Goal: Information Seeking & Learning: Learn about a topic

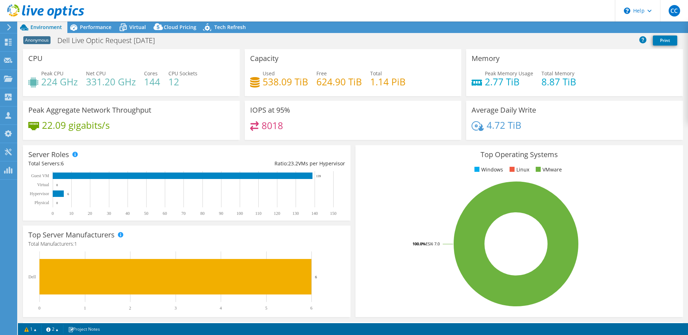
select select "USD"
click at [104, 27] on span "Performance" at bounding box center [96, 27] width 32 height 7
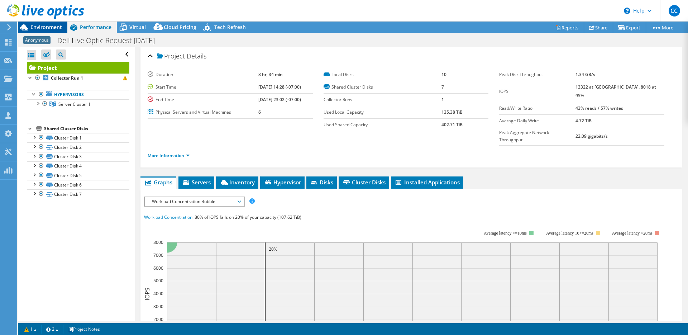
click at [56, 29] on span "Environment" at bounding box center [46, 27] width 32 height 7
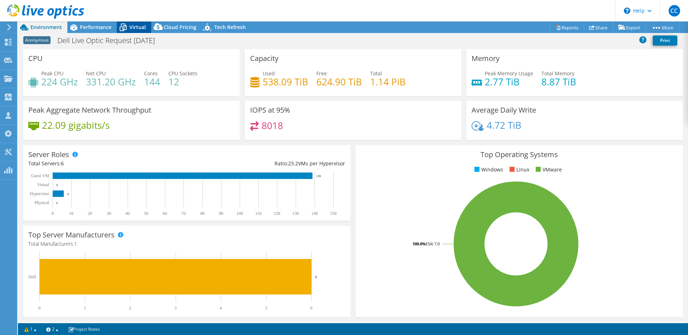
click at [135, 30] on span "Virtual" at bounding box center [137, 27] width 16 height 7
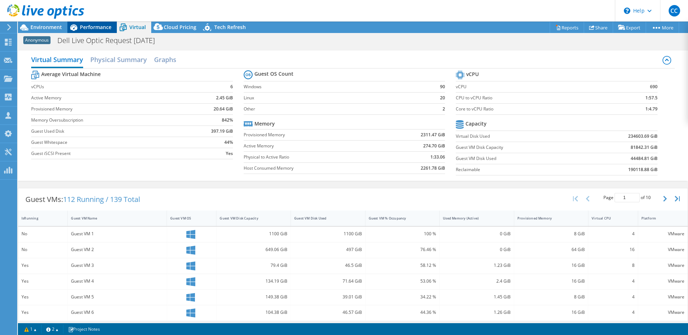
click at [96, 28] on span "Performance" at bounding box center [96, 27] width 32 height 7
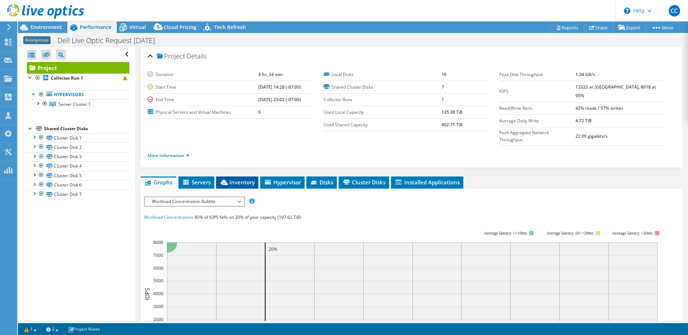
click at [242, 178] on span "Inventory" at bounding box center [237, 181] width 35 height 7
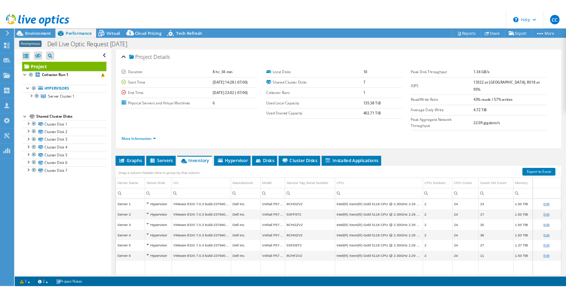
scroll to position [7, 0]
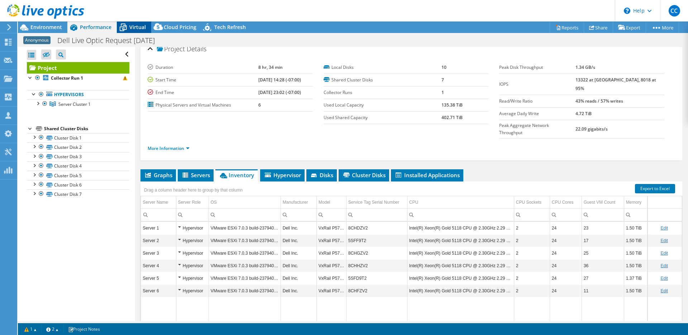
click at [132, 27] on span "Virtual" at bounding box center [137, 27] width 16 height 7
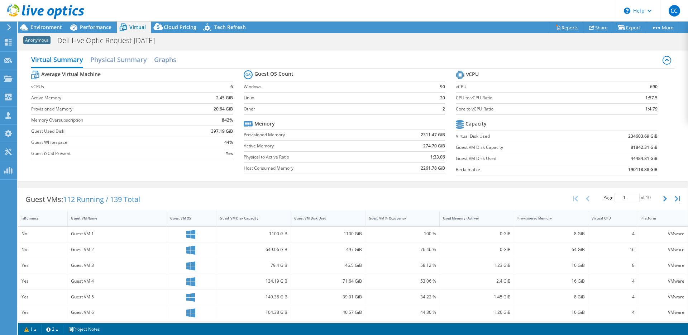
click at [340, 217] on div "Guest VM Disk Used" at bounding box center [323, 218] width 59 height 5
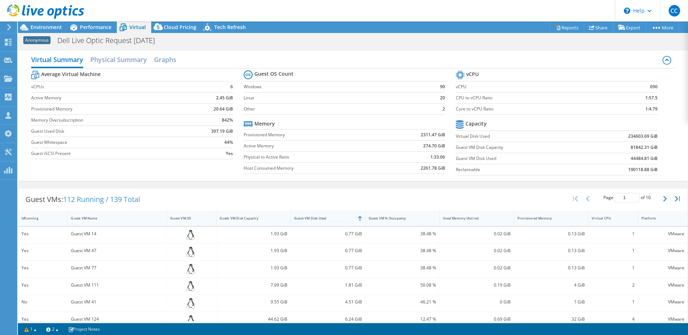
click at [340, 217] on div "Guest VM Disk Used" at bounding box center [323, 218] width 59 height 5
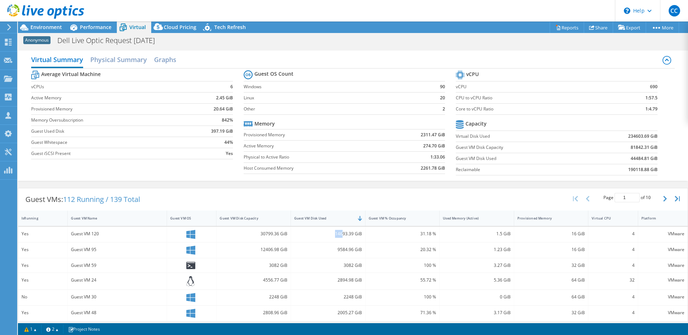
drag, startPoint x: 340, startPoint y: 234, endPoint x: 329, endPoint y: 234, distance: 11.1
click at [329, 234] on div "14693.39 GiB" at bounding box center [328, 234] width 68 height 8
click at [340, 236] on div "14693.39 GiB" at bounding box center [328, 234] width 68 height 8
drag, startPoint x: 338, startPoint y: 235, endPoint x: 325, endPoint y: 234, distance: 13.3
click at [325, 234] on div "14693.39 GiB" at bounding box center [328, 234] width 68 height 8
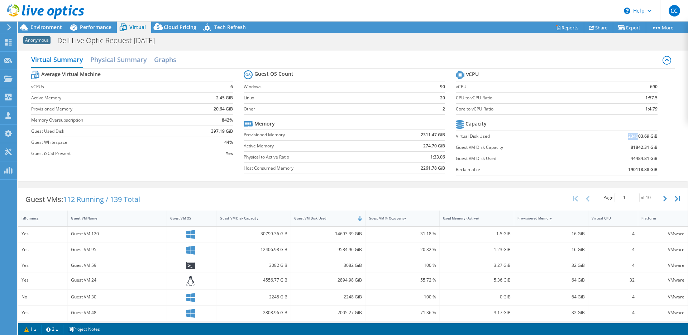
drag, startPoint x: 632, startPoint y: 135, endPoint x: 617, endPoint y: 135, distance: 15.4
click at [617, 135] on td "234603.69 GiB" at bounding box center [621, 135] width 74 height 11
click at [41, 24] on span "Environment" at bounding box center [46, 27] width 32 height 7
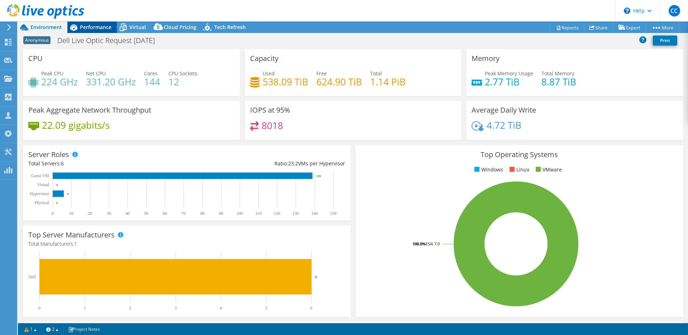
click at [103, 30] on span "Performance" at bounding box center [96, 27] width 32 height 7
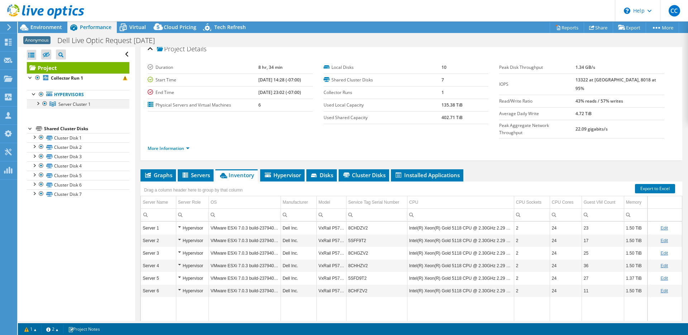
click at [38, 104] on div at bounding box center [37, 102] width 7 height 7
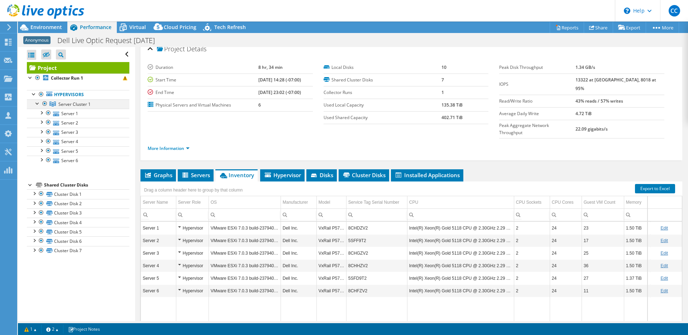
click at [38, 104] on div at bounding box center [37, 102] width 7 height 7
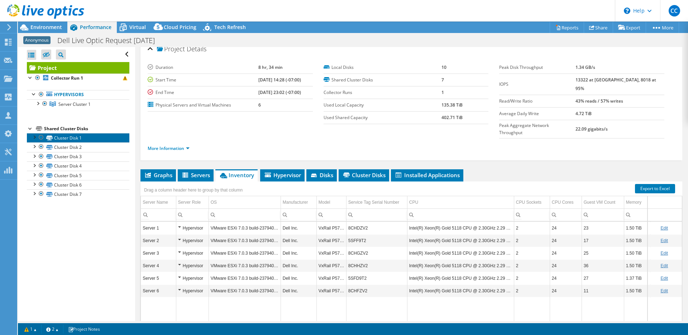
click at [79, 136] on link "Cluster Disk 1" at bounding box center [78, 137] width 103 height 9
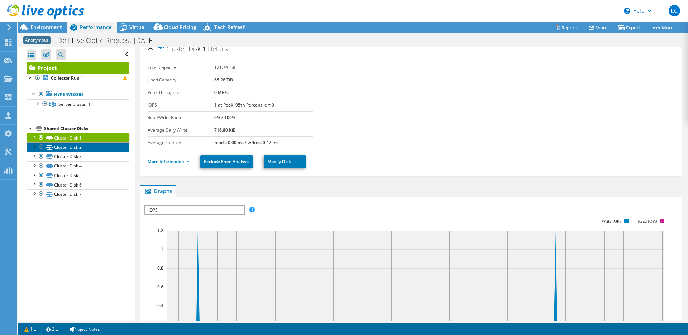
click at [80, 148] on link "Cluster Disk 2" at bounding box center [78, 146] width 103 height 9
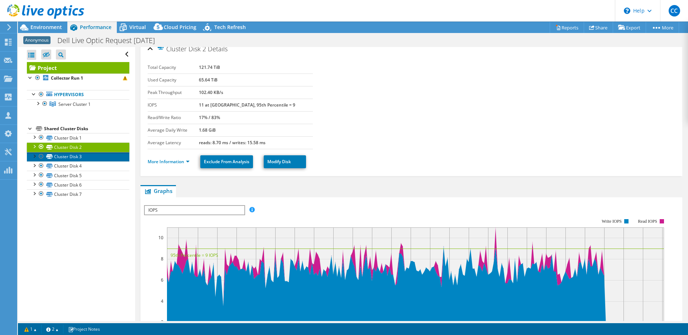
click at [83, 155] on link "Cluster Disk 3" at bounding box center [78, 156] width 103 height 9
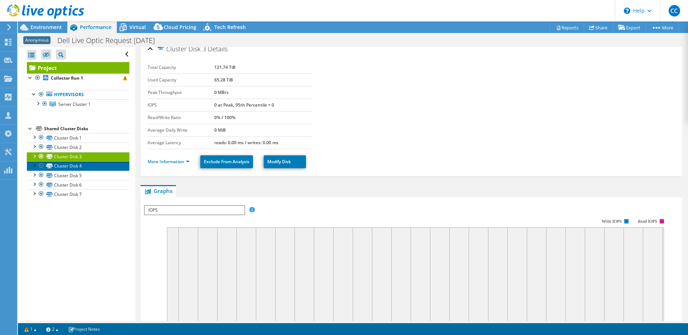
click at [85, 167] on link "Cluster Disk 4" at bounding box center [78, 165] width 103 height 9
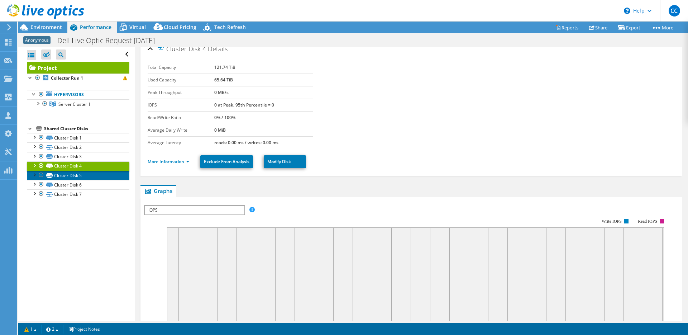
click at [86, 177] on link "Cluster Disk 5" at bounding box center [78, 175] width 103 height 9
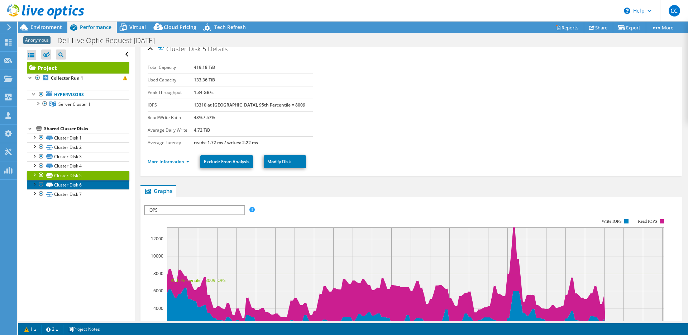
click at [89, 186] on link "Cluster Disk 6" at bounding box center [78, 184] width 103 height 9
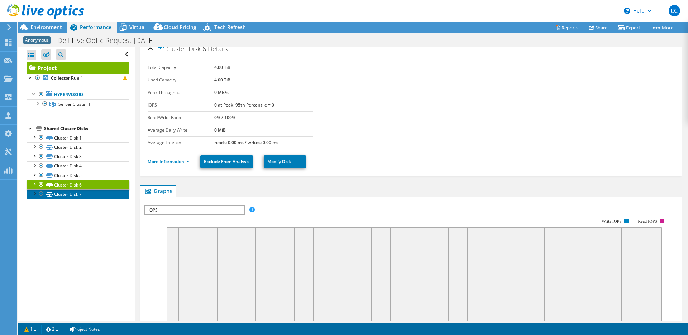
click at [90, 193] on link "Cluster Disk 7" at bounding box center [78, 193] width 103 height 9
click at [92, 183] on link "Cluster Disk 6" at bounding box center [78, 184] width 103 height 9
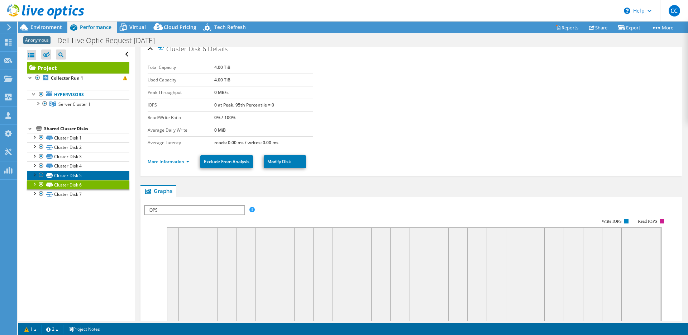
click at [92, 176] on link "Cluster Disk 5" at bounding box center [78, 175] width 103 height 9
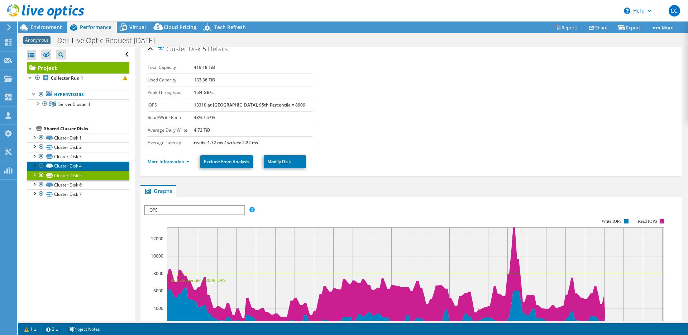
click at [93, 165] on link "Cluster Disk 4" at bounding box center [78, 165] width 103 height 9
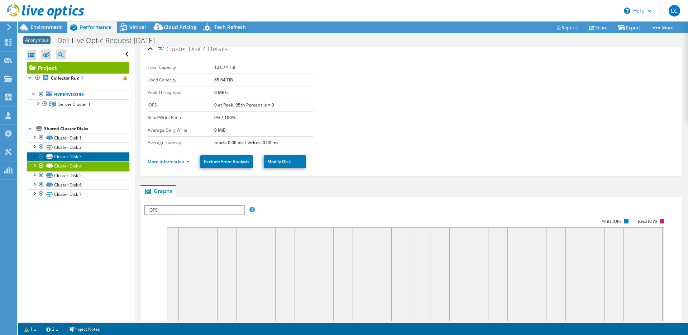
click at [94, 157] on link "Cluster Disk 3" at bounding box center [78, 156] width 103 height 9
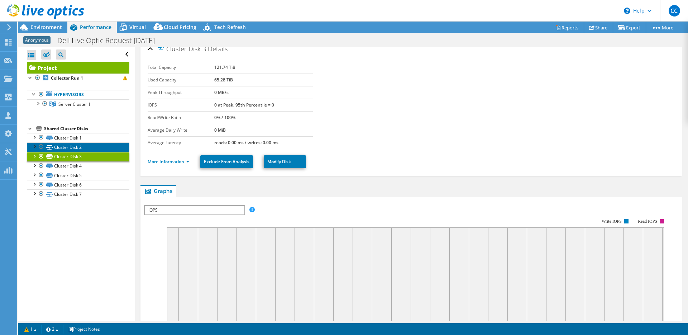
click at [94, 151] on link "Cluster Disk 2" at bounding box center [78, 146] width 103 height 9
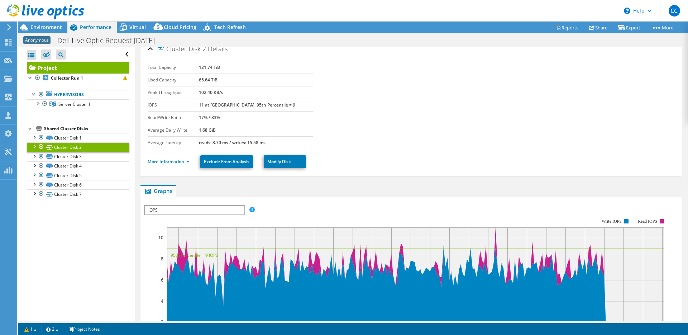
click at [94, 143] on link "Cluster Disk 2" at bounding box center [78, 146] width 103 height 9
click at [94, 137] on link "Cluster Disk 1" at bounding box center [78, 137] width 103 height 9
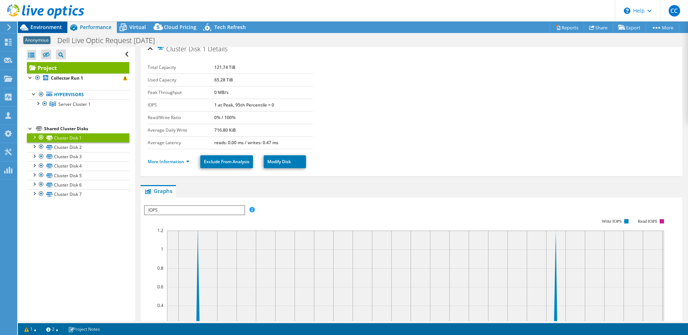
click at [48, 28] on span "Environment" at bounding box center [46, 27] width 32 height 7
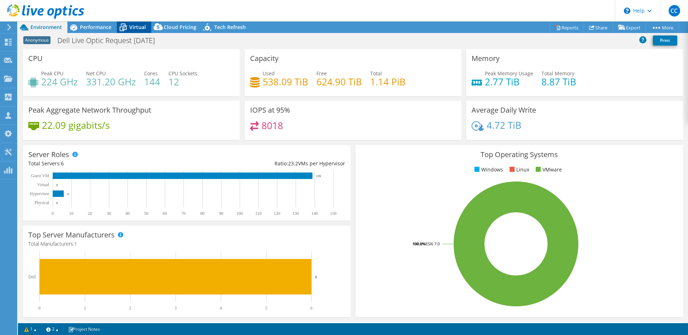
click at [120, 25] on icon at bounding box center [123, 27] width 13 height 13
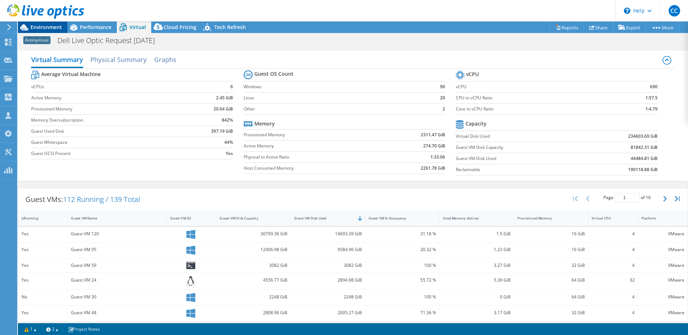
click at [56, 27] on span "Environment" at bounding box center [46, 27] width 32 height 7
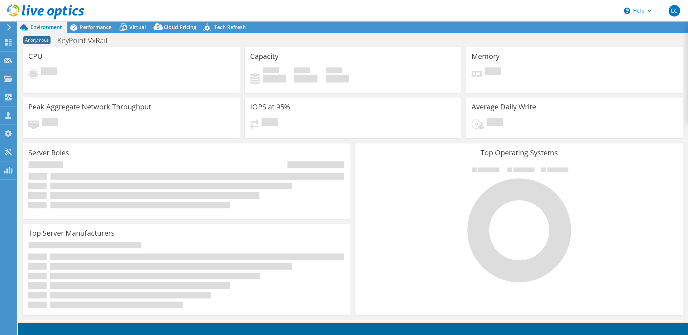
select select "USD"
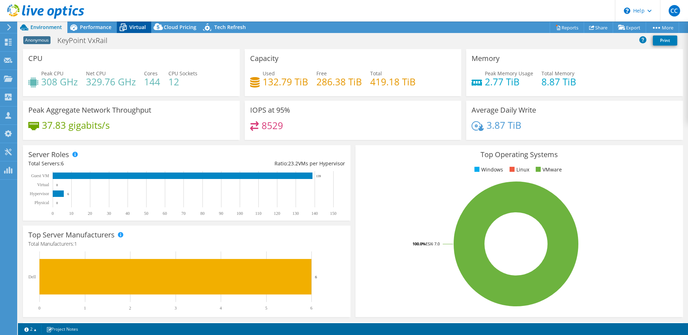
click at [143, 30] on div "Virtual" at bounding box center [134, 27] width 34 height 11
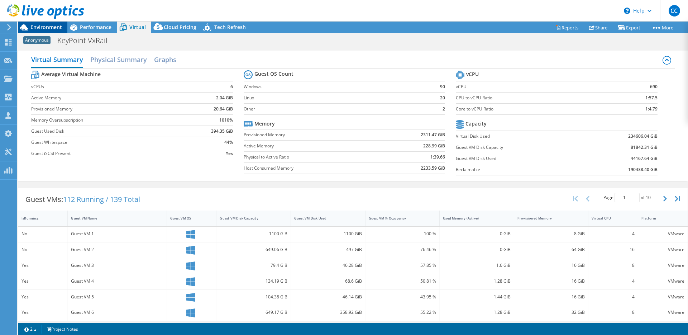
click at [53, 28] on span "Environment" at bounding box center [46, 27] width 32 height 7
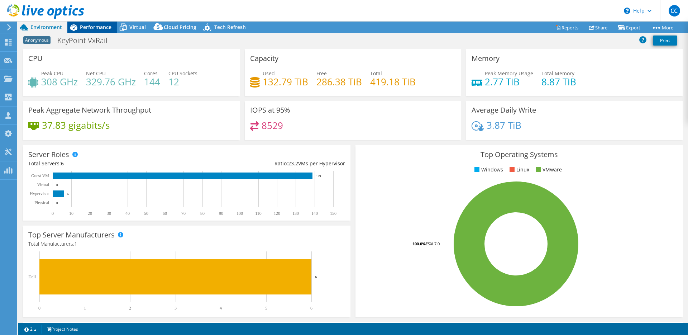
click at [77, 28] on icon at bounding box center [73, 27] width 7 height 6
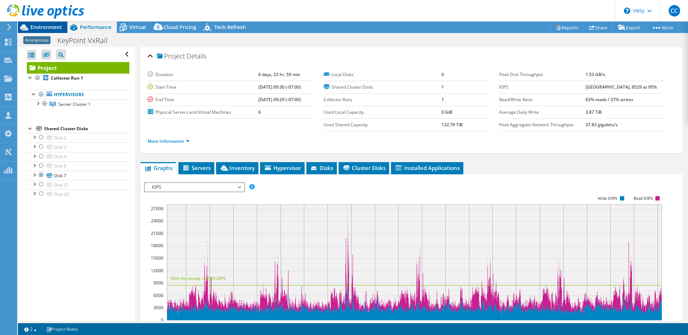
click at [38, 28] on span "Environment" at bounding box center [46, 27] width 32 height 7
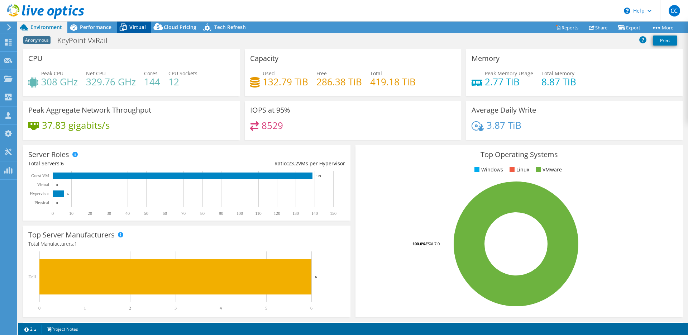
click at [147, 23] on div "Virtual" at bounding box center [134, 27] width 34 height 11
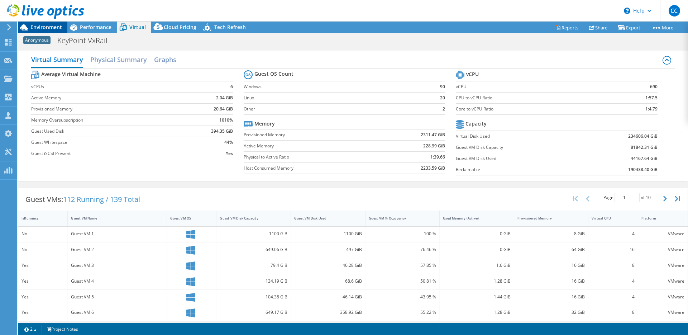
click at [56, 29] on span "Environment" at bounding box center [46, 27] width 32 height 7
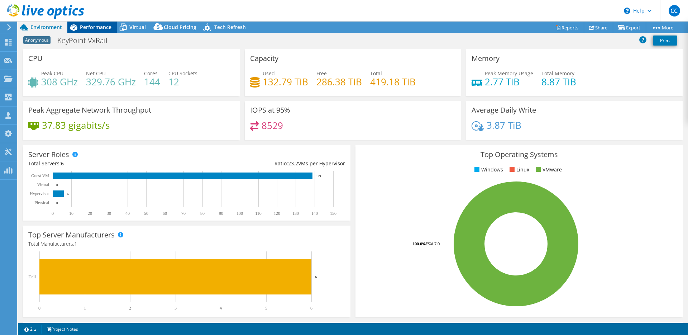
click at [101, 27] on span "Performance" at bounding box center [96, 27] width 32 height 7
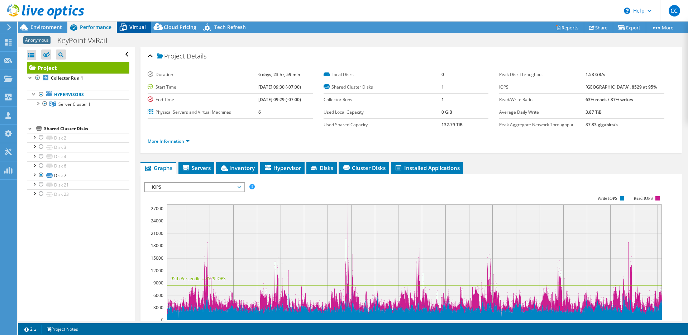
click at [126, 27] on icon at bounding box center [123, 28] width 7 height 6
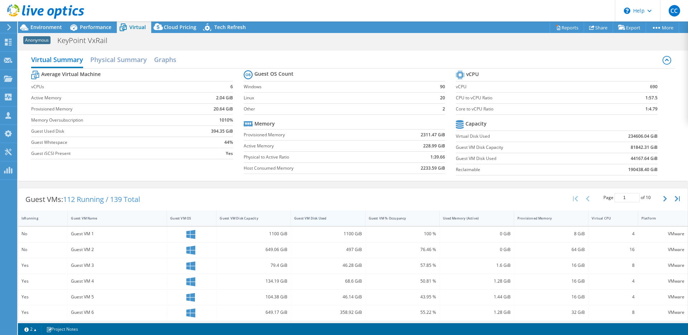
click at [311, 214] on div "Guest VM Disk Used" at bounding box center [324, 218] width 66 height 11
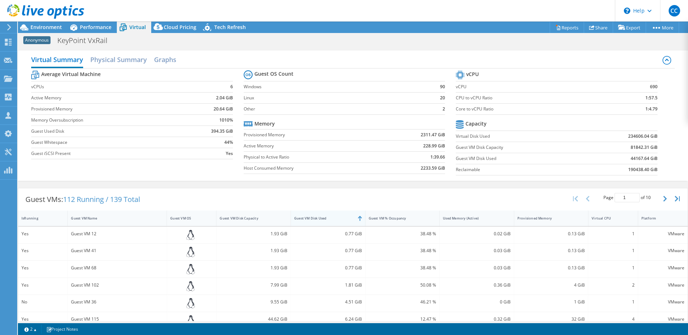
click at [311, 214] on div "Guest VM Disk Used" at bounding box center [324, 218] width 66 height 11
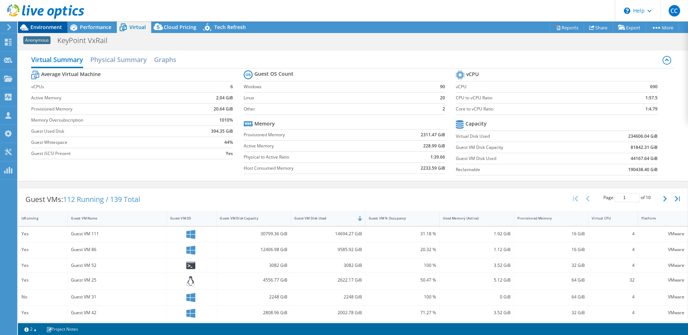
click at [37, 25] on span "Environment" at bounding box center [46, 27] width 32 height 7
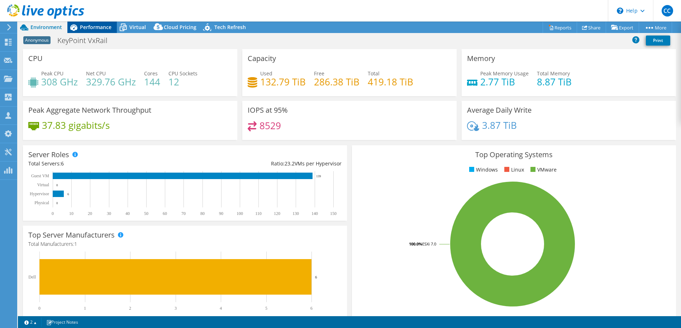
click at [85, 28] on span "Performance" at bounding box center [96, 27] width 32 height 7
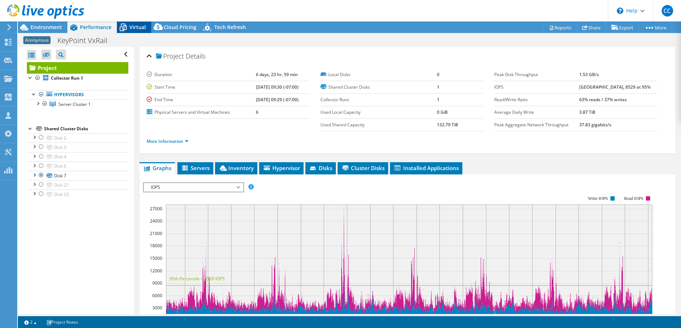
click at [138, 27] on span "Virtual" at bounding box center [137, 27] width 16 height 7
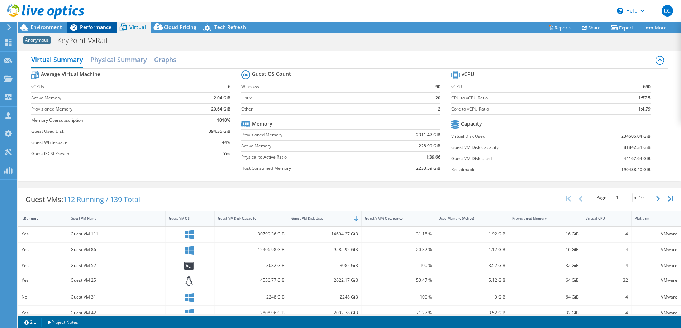
click at [105, 27] on span "Performance" at bounding box center [96, 27] width 32 height 7
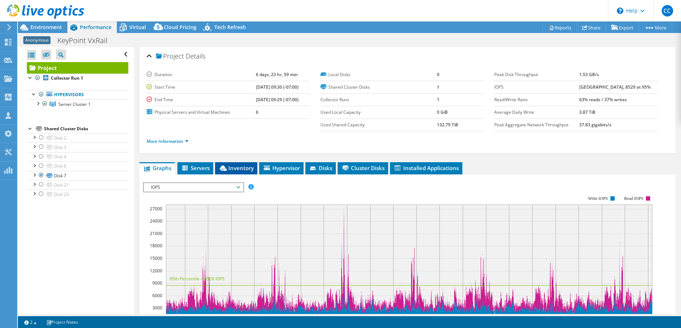
click at [239, 173] on li "Inventory" at bounding box center [236, 168] width 42 height 12
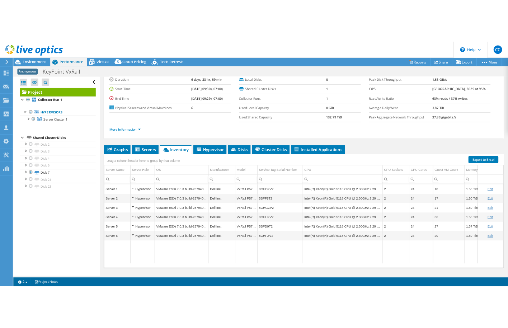
scroll to position [28, 0]
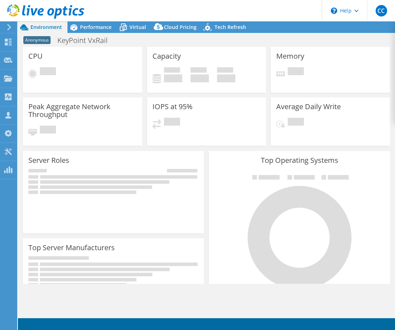
select select "USD"
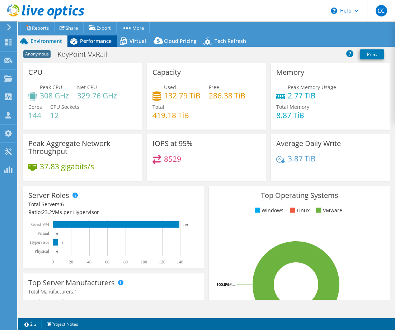
click at [78, 41] on icon at bounding box center [73, 41] width 13 height 13
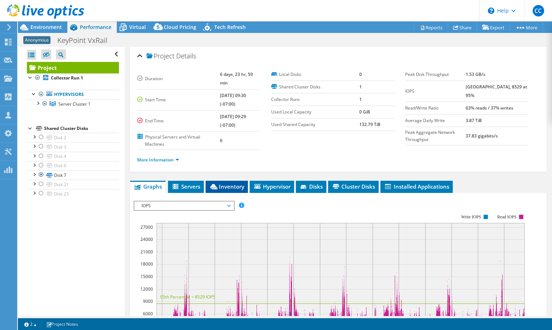
click at [235, 184] on span "Inventory" at bounding box center [226, 186] width 35 height 7
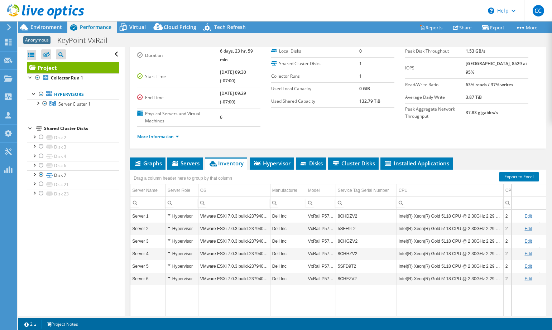
scroll to position [52, 0]
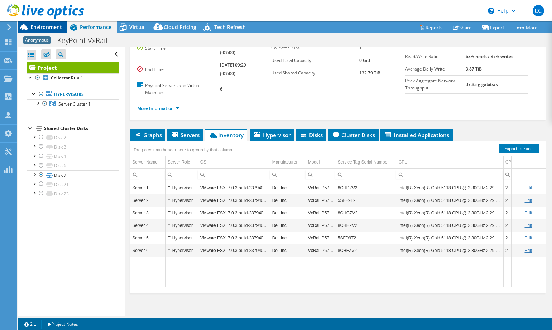
click at [43, 27] on span "Environment" at bounding box center [46, 27] width 32 height 7
